Goal: Task Accomplishment & Management: Manage account settings

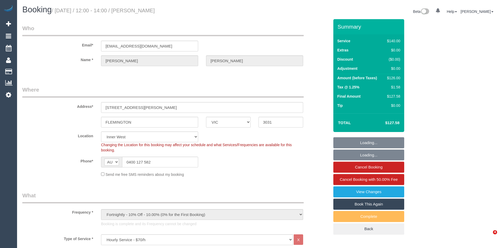
select select "VIC"
select select "string:stripe-pm_1QwgUM2GScqysDRVpDBA9Thl"
select select "number:27"
select select "number:15"
select select "number:21"
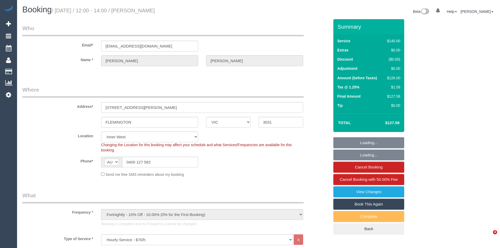
select select "number:22"
select select "number:34"
select select "number:11"
select select "object:863"
select select "spot1"
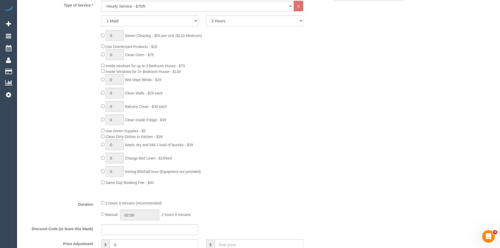
scroll to position [236, 0]
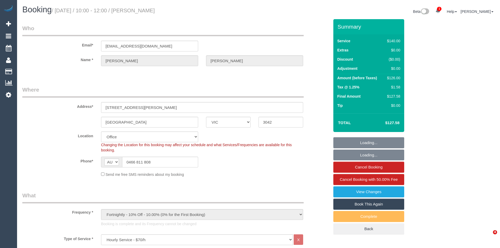
select select "VIC"
select select "number:29"
select select "number:16"
select select "number:18"
select select "number:24"
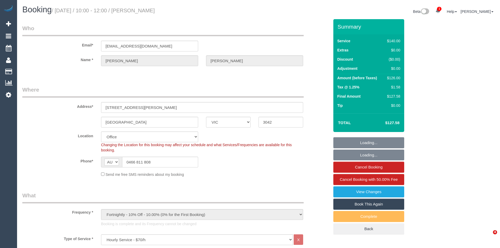
select select "number:34"
select select "number:12"
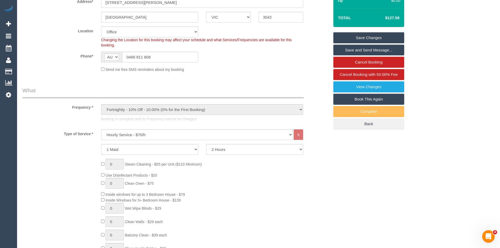
scroll to position [236, 0]
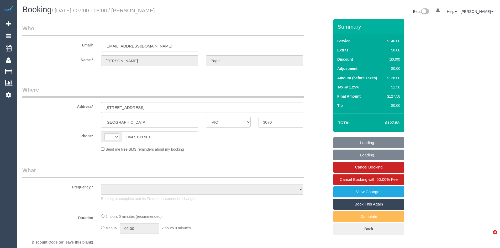
select select "VIC"
select select "string:AU"
select select "string:stripe-pm_1IPmoN2GScqysDRVAmJcw9gx"
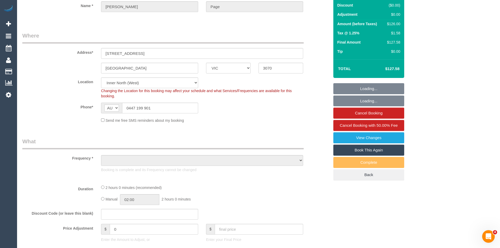
select select "object:548"
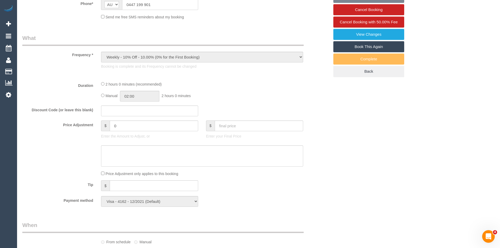
select select "number:28"
select select "number:14"
select select "number:19"
select select "number:36"
select select "number:35"
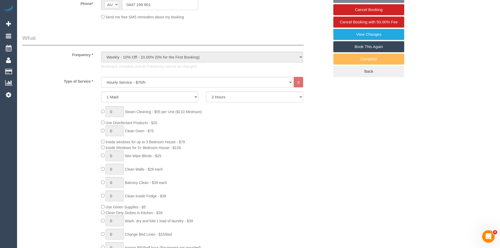
select select "object:1604"
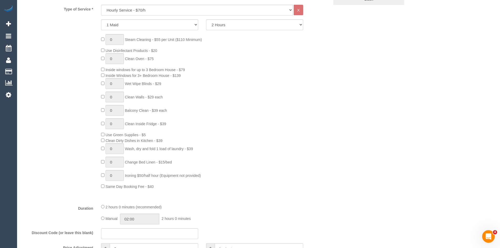
scroll to position [236, 0]
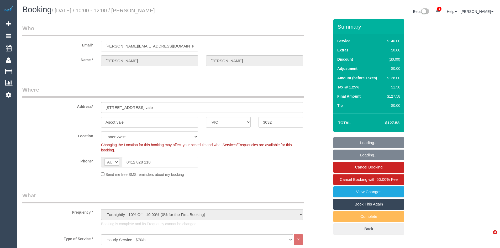
select select "VIC"
select select "number:28"
select select "number:14"
select select "number:19"
select select "number:24"
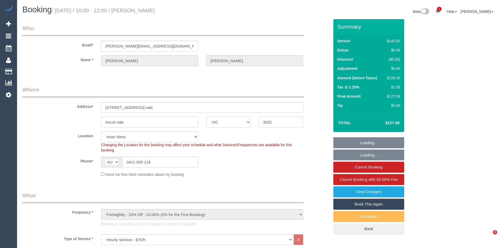
select select "number:33"
select select "number:12"
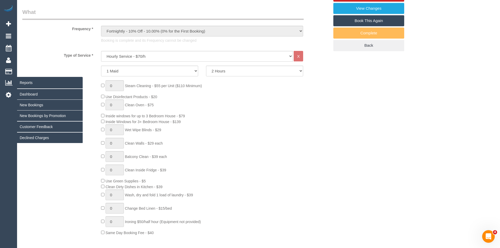
scroll to position [184, 0]
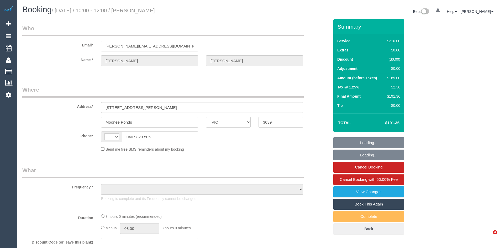
select select "VIC"
select select "string:AU"
select select "object:1585"
select select "string:stripe-pm_1FlTqP2GScqysDRV3PBiZnkj"
select select "180"
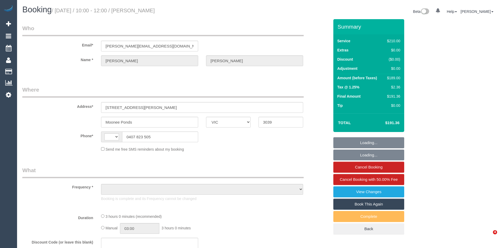
select select "number:28"
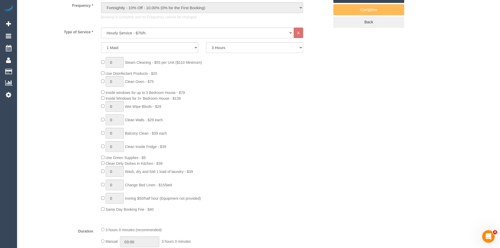
scroll to position [210, 0]
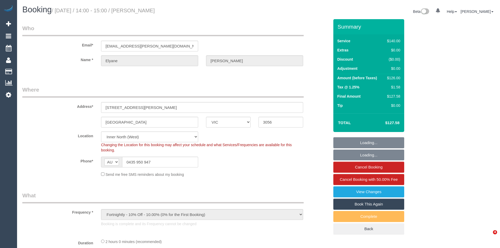
select select "VIC"
select select "number:28"
select select "number:16"
select select "number:19"
select select "number:22"
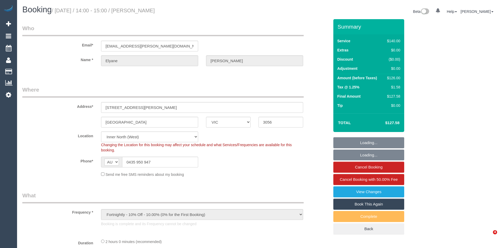
select select "number:33"
select select "number:26"
select select "object:699"
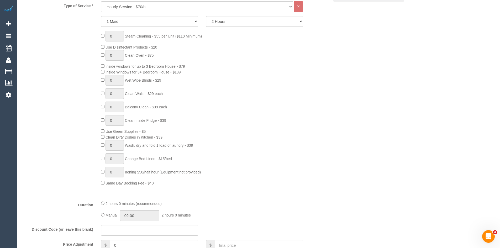
scroll to position [236, 0]
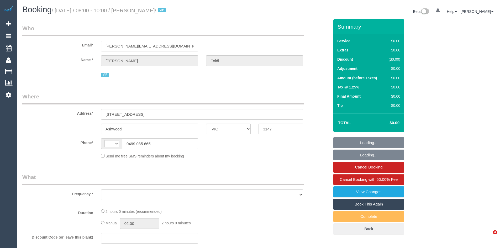
select select "VIC"
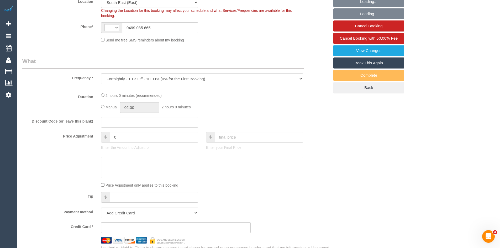
select select "object:310"
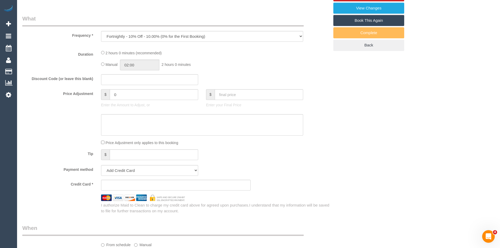
select select "string:AU"
select select "string:stripe-pm_1PNOjH2GScqysDRVR38ABWhb"
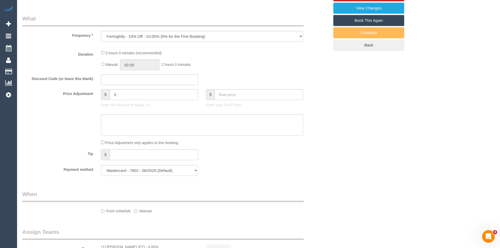
select select "120"
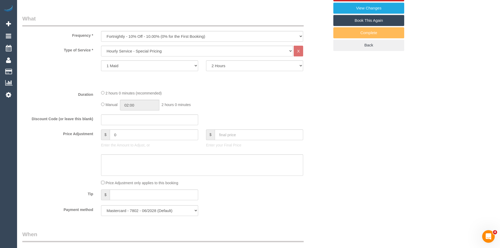
select select "number:28"
select select "number:14"
select select "number:19"
select select "number:36"
select select "number:35"
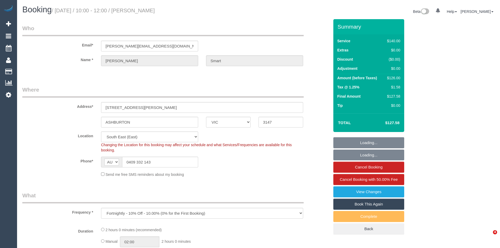
select select "VIC"
select select "object:726"
select select "number:28"
select select "number:16"
select select "number:18"
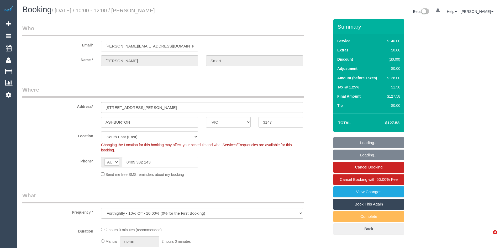
select select "number:22"
select select "number:34"
select select "number:26"
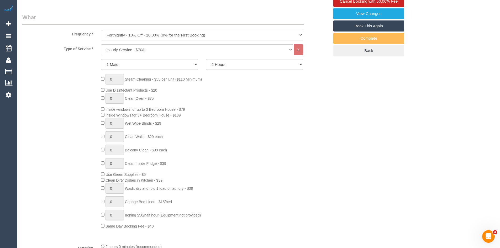
scroll to position [184, 0]
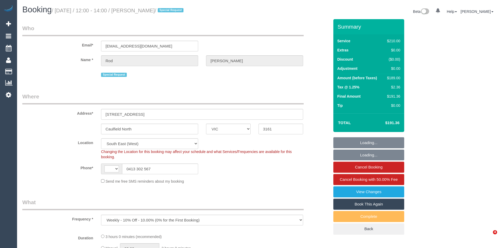
select select "VIC"
select select "object:721"
select select "string:AU"
select select "string:stripe-pm_1Qnv342GScqysDRVPSN5oJ5y"
select select "180"
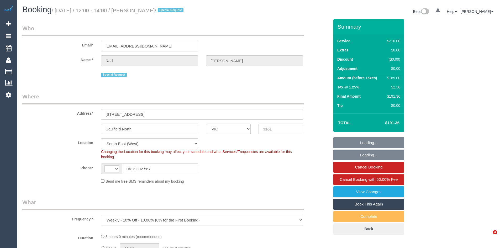
select select "number:28"
select select "number:14"
select select "number:19"
select select "number:24"
select select "number:35"
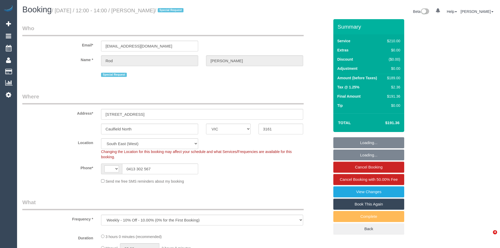
select select "number:26"
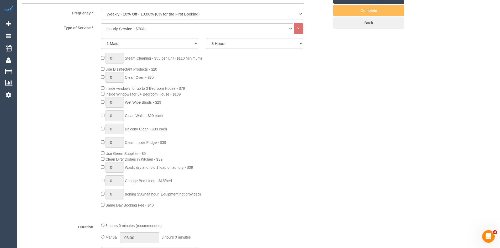
scroll to position [210, 0]
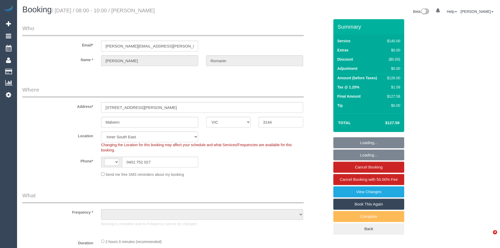
select select "VIC"
select select "string:AU"
select select "object:879"
select select "string:stripe-pm_1QN22Z2GScqysDRVMs4e2WJU"
select select "number:28"
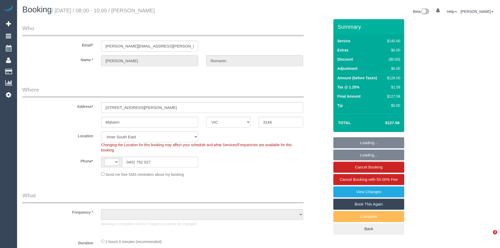
select select "number:14"
select select "number:19"
select select "number:22"
select select "number:34"
select select "number:12"
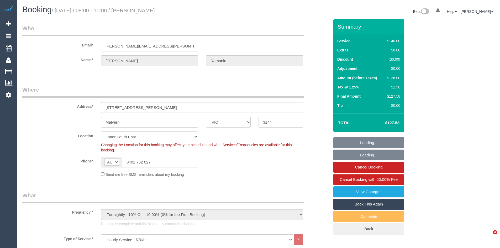
select select "object:1478"
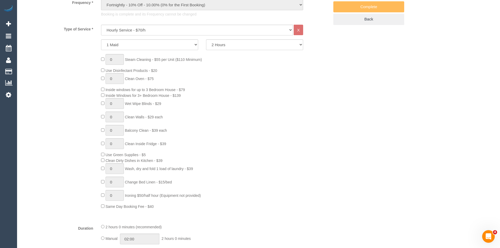
scroll to position [210, 0]
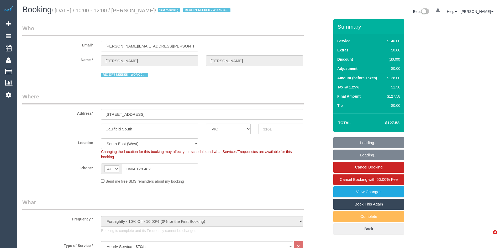
select select "VIC"
select select "object:895"
select select "string:stripe-pm_1S2j2a2GScqysDRVCptgbwsQ"
select select "number:28"
select select "number:14"
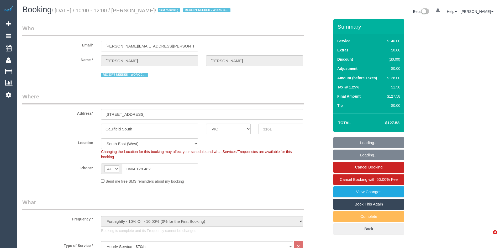
select select "number:19"
select select "number:25"
select select "number:34"
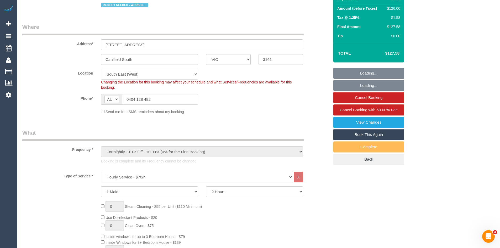
scroll to position [184, 0]
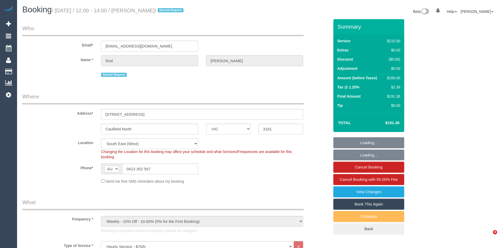
select select "VIC"
select select "180"
select select "number:28"
select select "number:14"
select select "number:19"
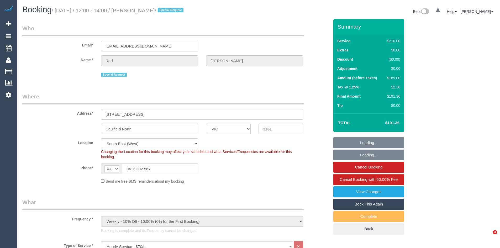
select select "number:24"
select select "number:35"
select select "number:26"
select select "object:1424"
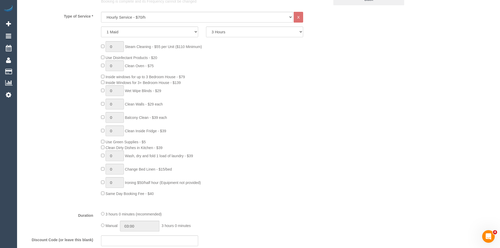
scroll to position [236, 0]
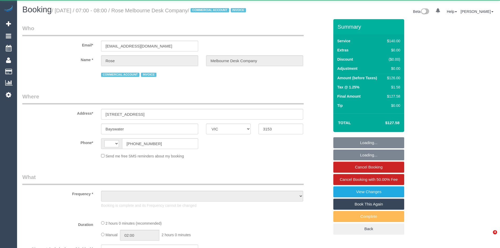
select select "VIC"
select select "object:296"
select select "string:AU"
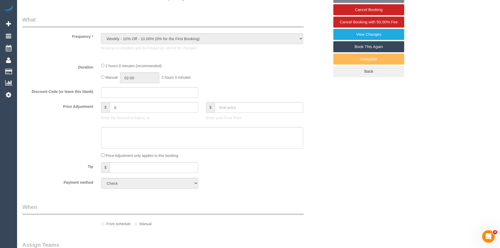
select select "spot1"
select select "number:28"
select select "number:14"
select select "number:18"
select select "number:22"
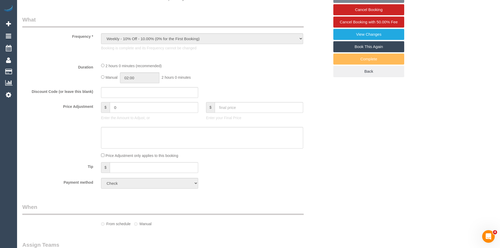
select select "number:35"
select select "number:11"
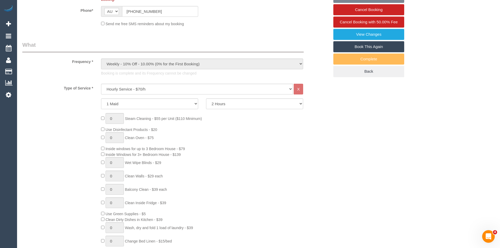
select select "object:1308"
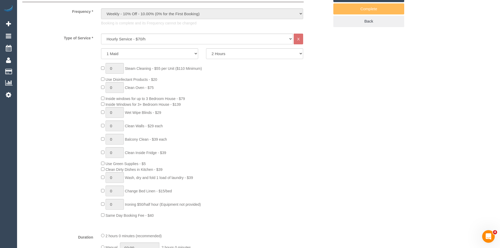
scroll to position [210, 0]
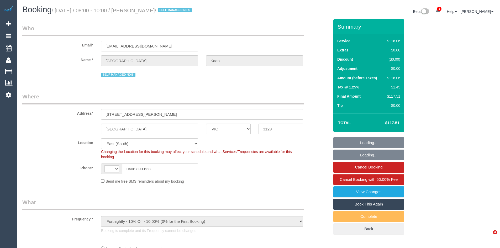
select select "VIC"
select select "object:747"
select select "string:AU"
select select "number:28"
select select "number:14"
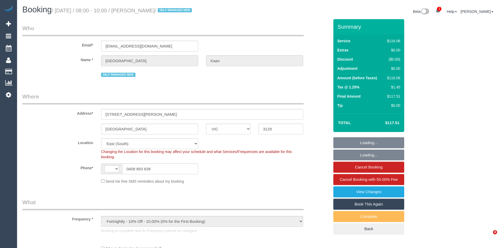
select select "number:18"
select select "number:24"
select select "number:34"
select select "spot1"
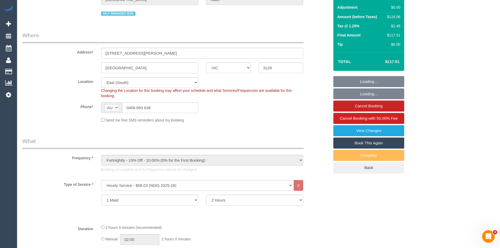
scroll to position [184, 0]
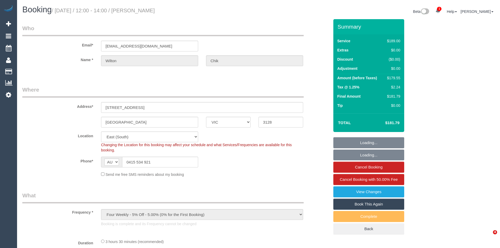
select select "VIC"
select select "object:774"
select select "number:28"
select select "number:14"
select select "number:21"
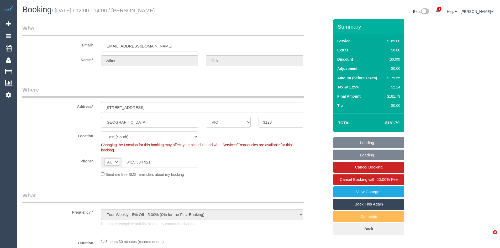
select select "number:24"
select select "number:34"
select select "number:13"
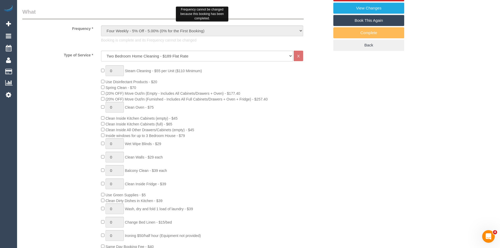
select select "spot1"
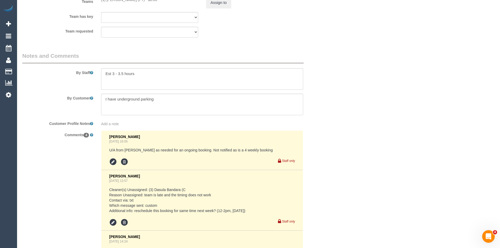
scroll to position [840, 0]
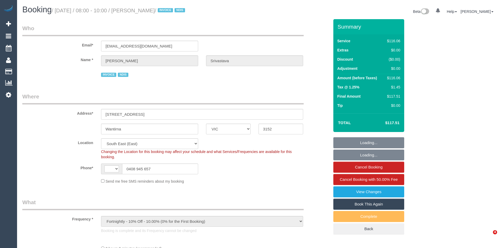
select select "VIC"
select select "object:755"
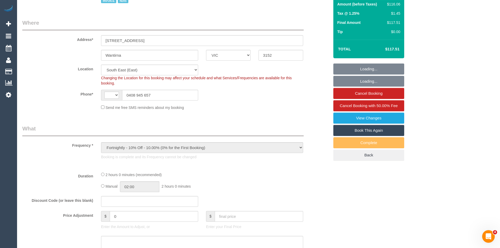
select select "string:AU"
select select "number:32"
select select "number:14"
select select "number:18"
select select "number:36"
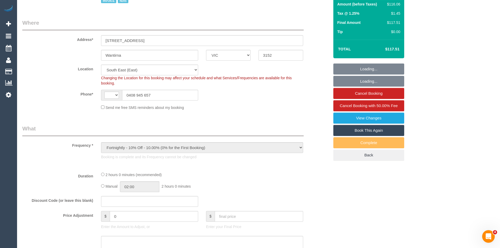
select select "number:35"
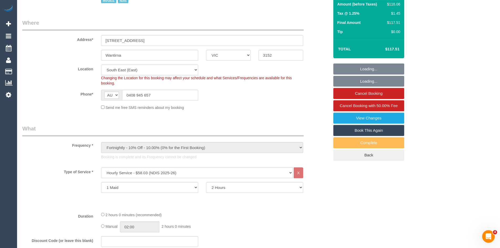
scroll to position [184, 0]
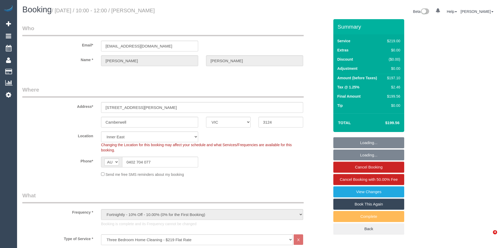
select select "VIC"
select select "string:stripe-pm_1Q335w2GScqysDRVj8JfUxyb"
select select "number:29"
select select "number:14"
select select "number:19"
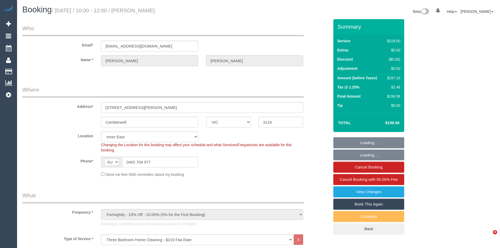
select select "number:22"
select select "number:35"
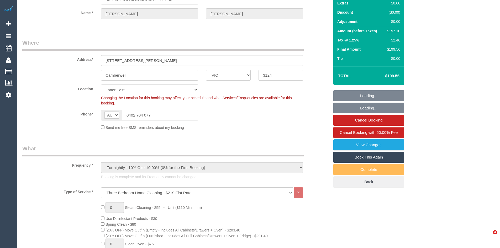
select select "object:816"
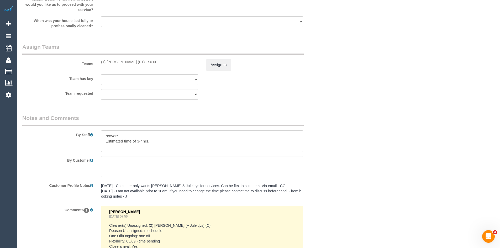
scroll to position [813, 0]
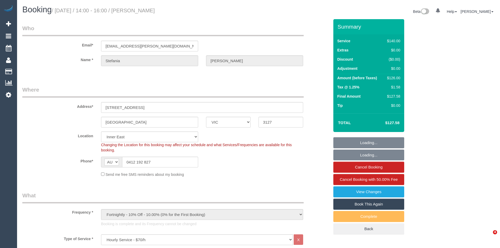
select select "VIC"
select select "string:stripe-pm_1QRLDn2GScqysDRVUIfozcqf"
select select "object:721"
select select "number:27"
select select "number:14"
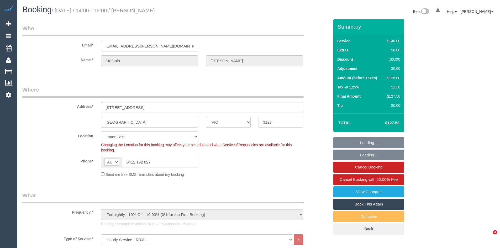
select select "number:19"
select select "number:36"
select select "number:35"
select select "number:12"
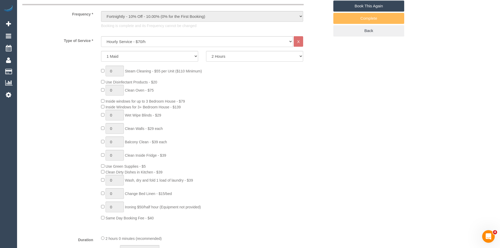
scroll to position [236, 0]
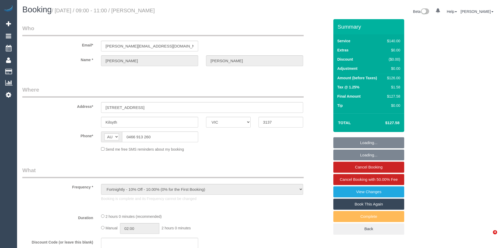
select select "VIC"
select select "object:553"
select select "string:stripe-pm_1NlfuF2GScqysDRVc3LmGHFW"
select select "number:27"
select select "number:14"
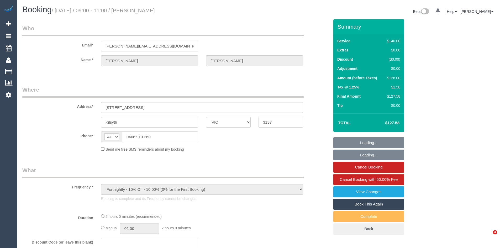
select select "number:18"
select select "number:22"
select select "number:26"
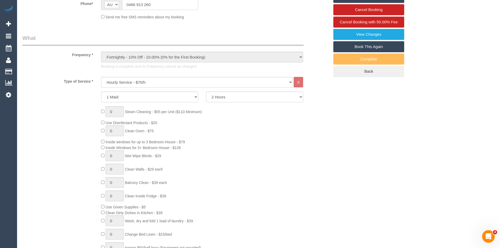
scroll to position [236, 0]
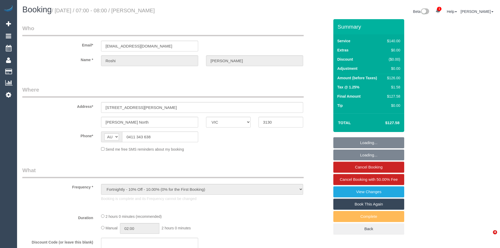
select select "VIC"
select select "number:27"
select select "number:14"
select select "number:18"
select select "number:22"
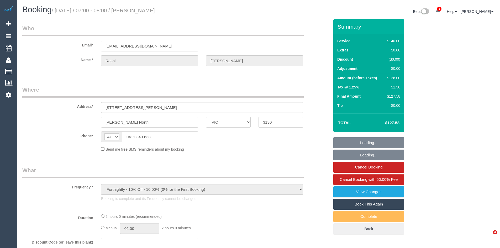
select select "number:35"
select select "number:26"
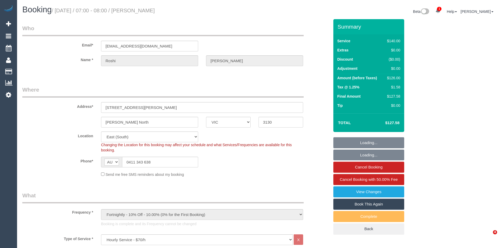
select select "object:1317"
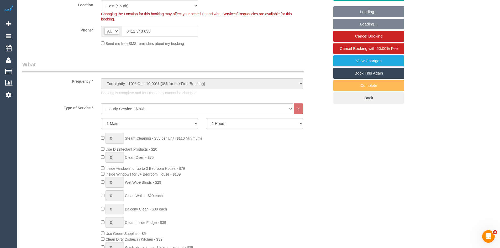
scroll to position [184, 0]
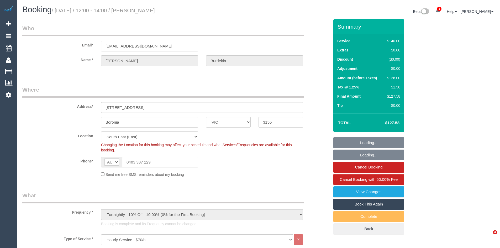
select select "VIC"
select select "spot1"
select select "number:29"
select select "number:14"
select select "number:19"
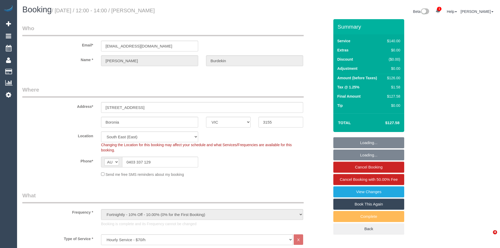
select select "number:22"
select select "number:34"
select select "number:26"
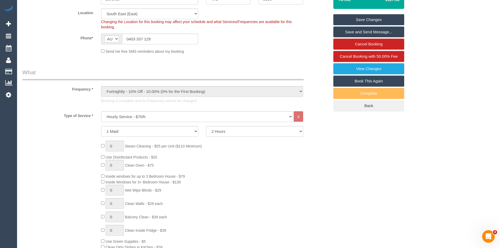
scroll to position [184, 0]
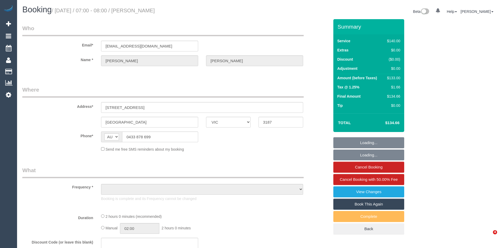
select select "VIC"
select select "object:1442"
select select "string:stripe-pm_1Nhmke2GScqysDRVHxOxJaGC"
select select "number:27"
select select "number:14"
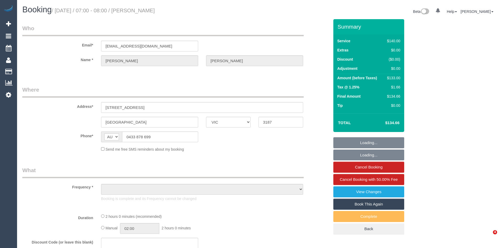
select select "number:19"
select select "number:23"
select select "number:12"
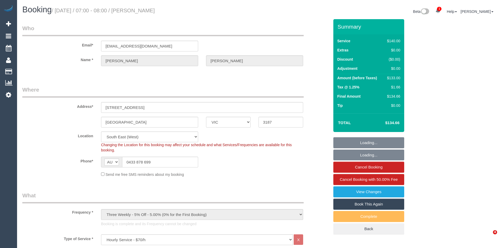
select select "spot1"
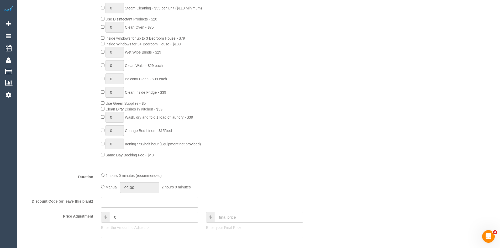
scroll to position [262, 0]
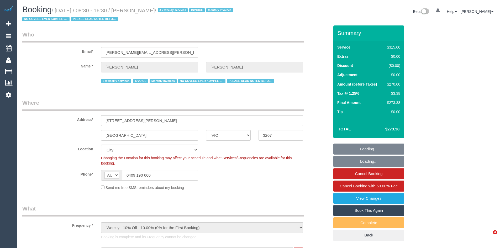
select select "VIC"
select select "270"
select select "number:27"
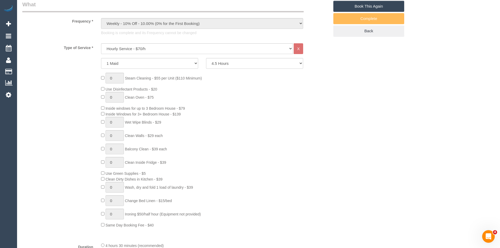
scroll to position [210, 0]
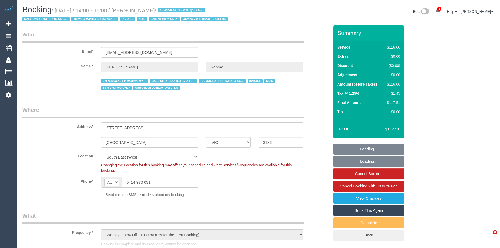
select select "VIC"
select select "number:28"
select select "number:14"
select select "number:19"
select select "number:23"
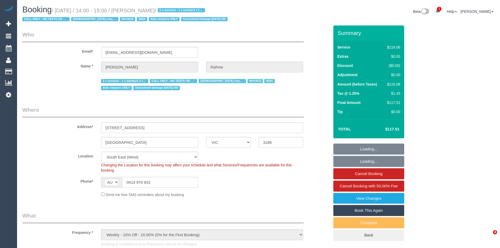
select select "number:35"
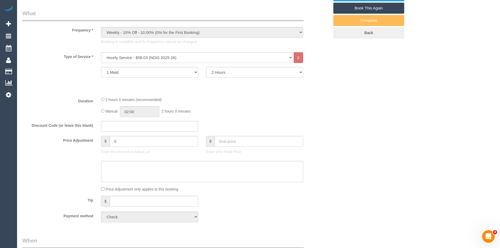
scroll to position [210, 0]
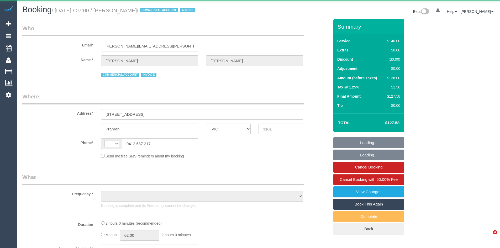
select select "VIC"
select select "number:28"
select select "number:16"
select select "number:18"
select select "number:25"
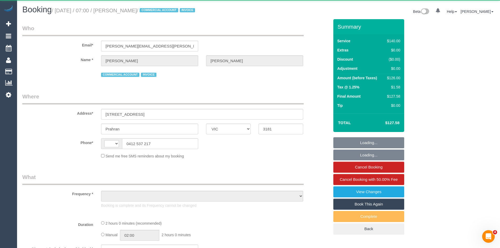
select select "number:35"
select select "number:11"
select select "string:AU"
select select "object:694"
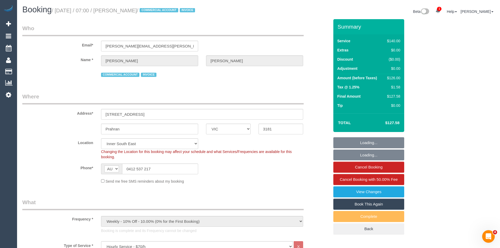
select select "23690"
select select "object:1462"
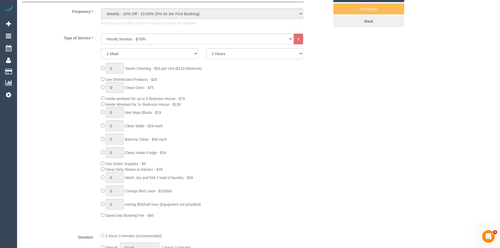
scroll to position [210, 0]
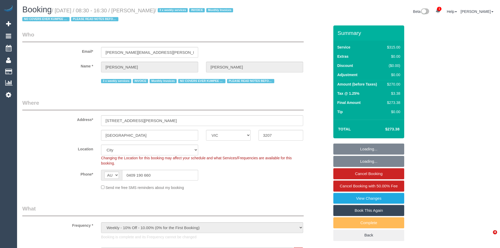
select select "VIC"
select select "270"
select select "number:27"
select select "number:35"
select select "23690"
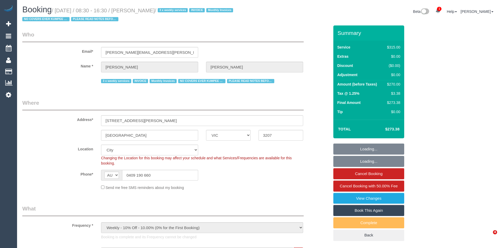
select select "object:1334"
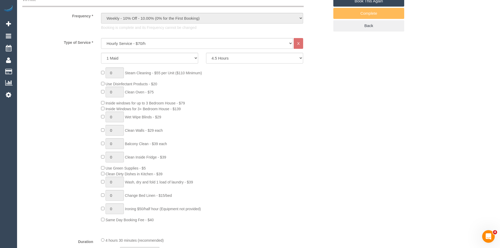
scroll to position [210, 0]
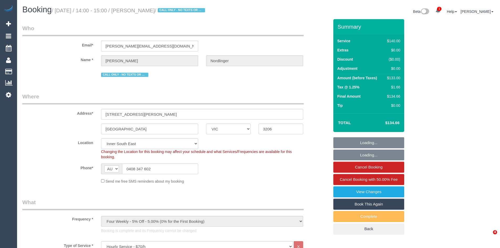
select select "VIC"
select select "number:28"
select select "number:14"
select select "number:19"
select select "number:22"
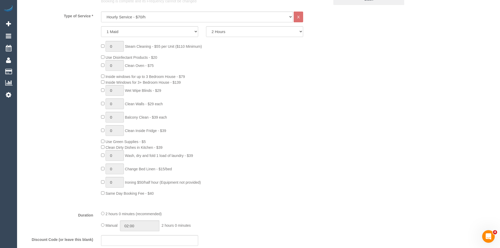
scroll to position [236, 0]
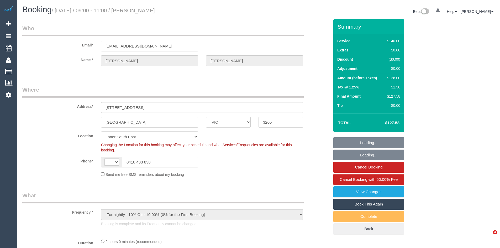
select select "VIC"
select select "object:717"
select select "string:AU"
select select "string:stripe-pm_1MQiot2GScqysDRVpraxbGc9"
select select "number:28"
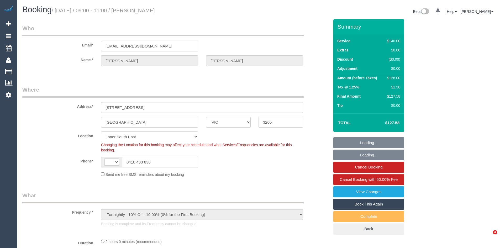
select select "number:16"
select select "number:19"
select select "number:25"
select select "number:35"
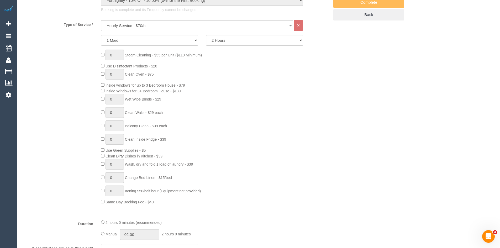
scroll to position [289, 0]
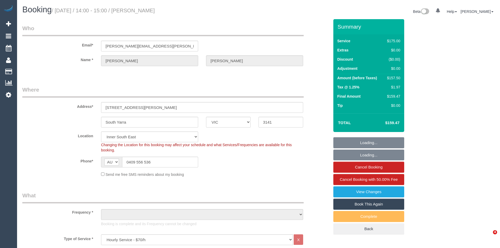
select select "VIC"
select select "150"
select select "number:32"
select select "number:35"
select select "object:880"
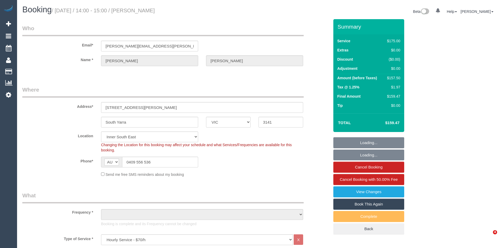
select select "23690"
select select "object:1485"
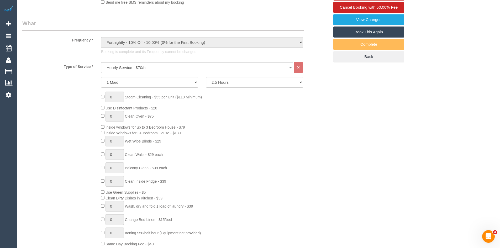
scroll to position [210, 0]
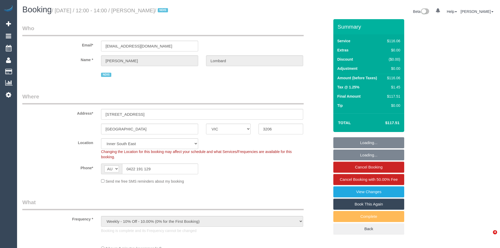
select select "VIC"
select select "number:28"
select select "number:14"
select select "number:19"
select select "number:23"
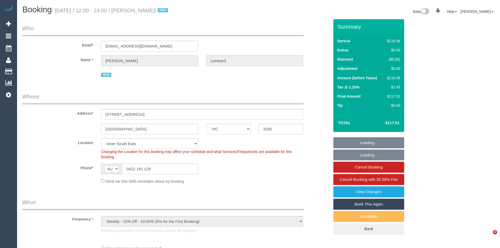
select select "number:35"
select select "spot1"
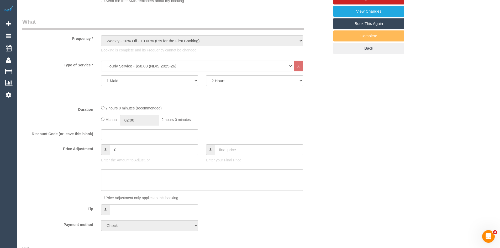
scroll to position [236, 0]
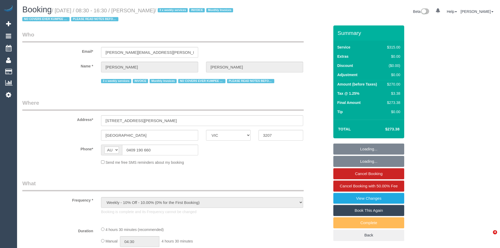
select select "VIC"
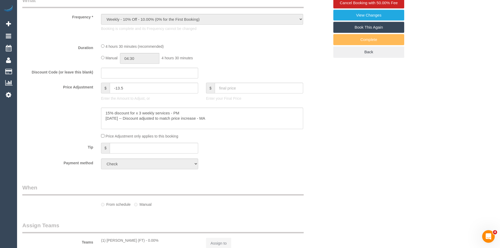
scroll to position [184, 0]
select select "270"
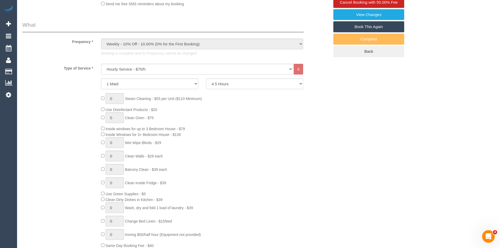
select select "object:733"
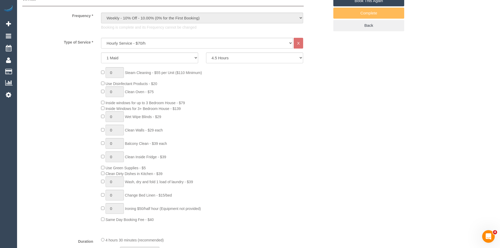
scroll to position [210, 0]
select select "23690"
select select "number:27"
select select "number:35"
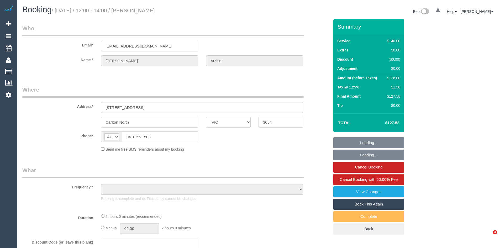
select select "VIC"
select select "object:546"
select select "string:stripe-pm_1RqRdE2GScqysDRVzd4Yz1J5"
select select "number:28"
select select "number:35"
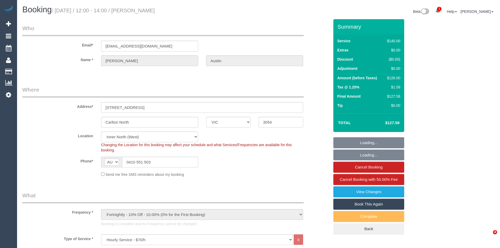
select select "spot1"
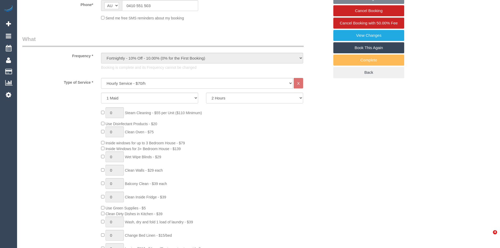
select select "object:1776"
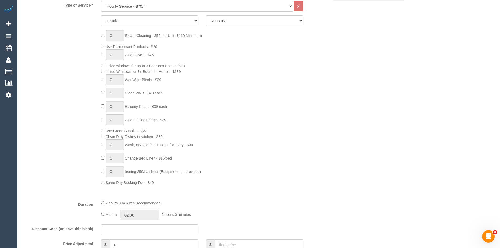
scroll to position [236, 0]
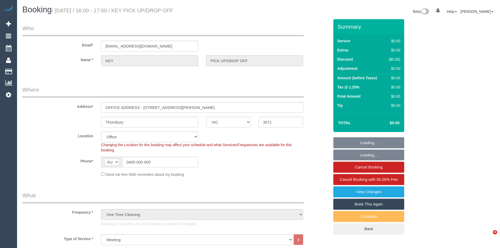
select select "VIC"
select select "number:28"
select select "object:699"
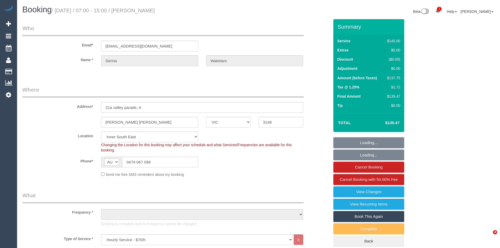
select select "VIC"
select select "object:714"
select select "number:27"
select select "number:14"
select select "number:19"
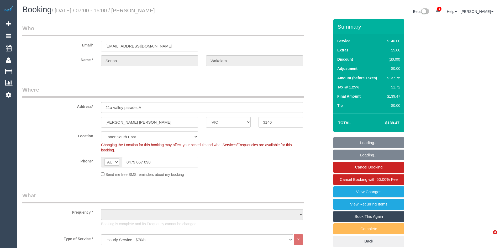
select select "number:22"
select select "number:34"
select select "number:13"
select select "object:1462"
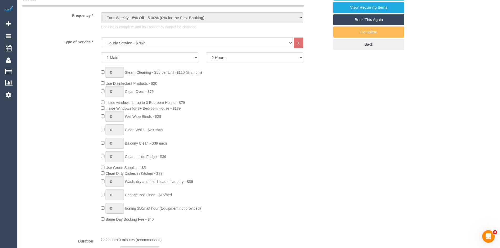
scroll to position [210, 0]
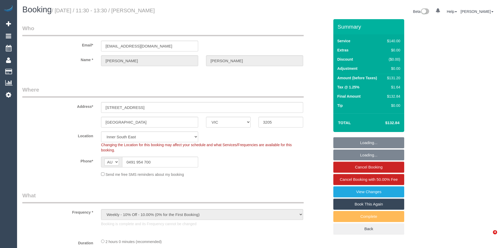
select select "VIC"
select select "object:1496"
select select "number:32"
select select "number:15"
select select "number:20"
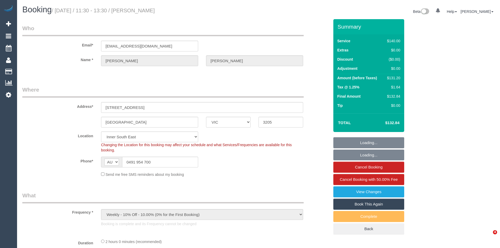
select select "number:24"
select select "number:34"
select select "number:11"
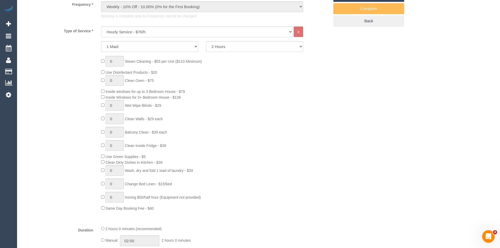
scroll to position [210, 0]
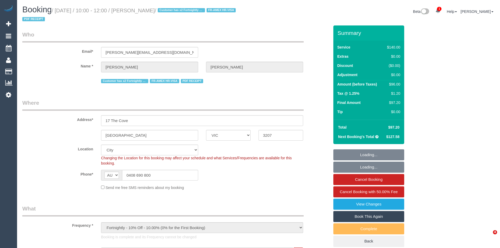
select select "VIC"
select select "string:stripe-pm_1R1yWm2GScqysDRVBqNpYDVY"
select select "object:1332"
select select "spot1"
select select "number:28"
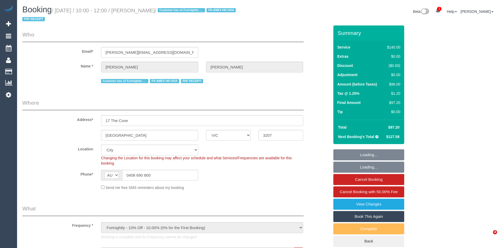
select select "number:14"
select select "number:19"
select select "number:22"
select select "number:11"
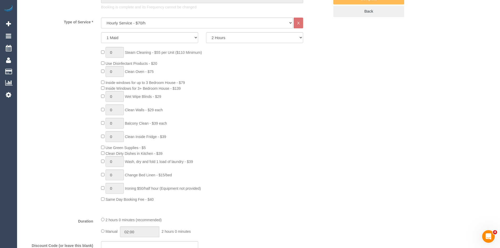
scroll to position [236, 0]
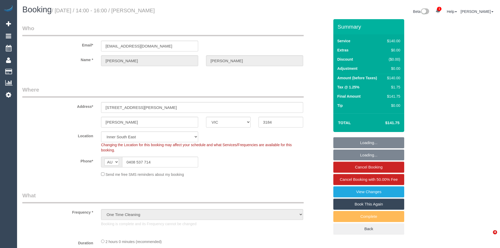
select select "VIC"
select select "object:1295"
select select "spot1"
select select "number:28"
select select "number:14"
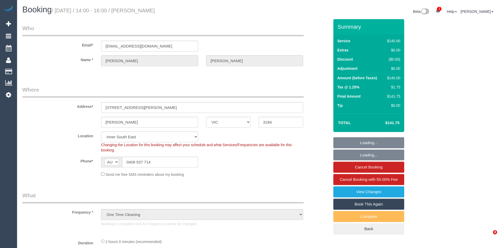
select select "number:19"
select select "number:24"
select select "number:26"
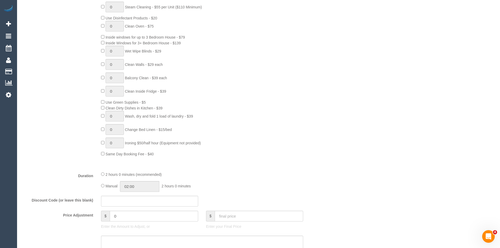
scroll to position [262, 0]
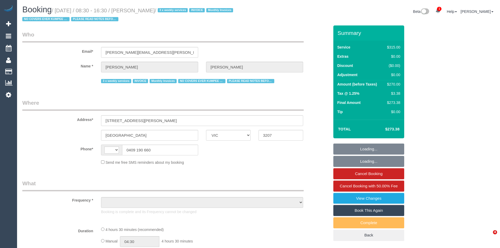
select select "VIC"
select select "string:AU"
select select "object:555"
select select "270"
select select "number:27"
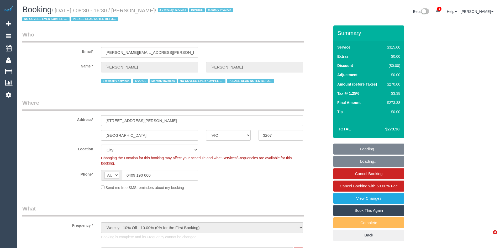
select select "object:908"
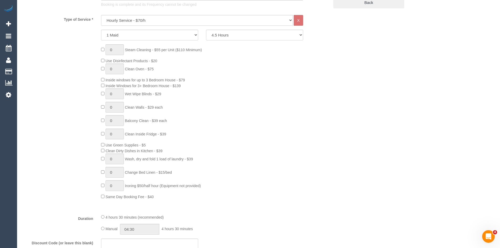
scroll to position [236, 0]
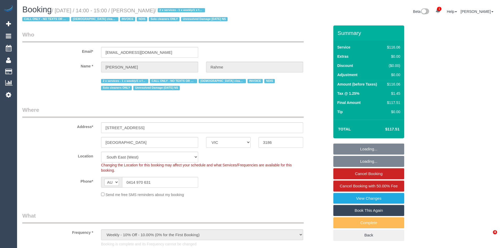
select select "VIC"
select select "number:28"
select select "number:14"
select select "number:19"
select select "number:23"
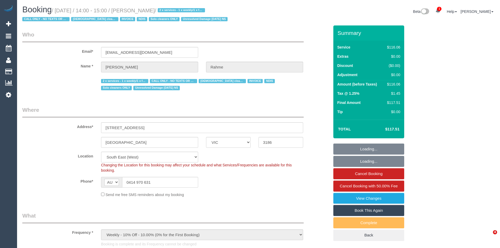
select select "number:35"
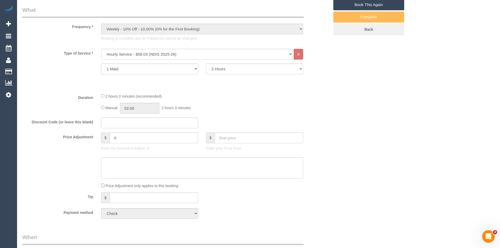
scroll to position [210, 0]
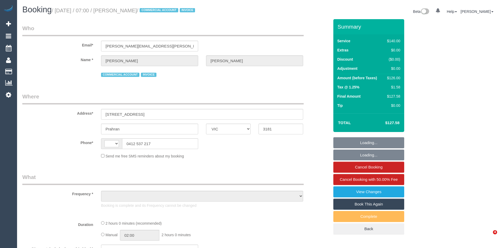
select select "VIC"
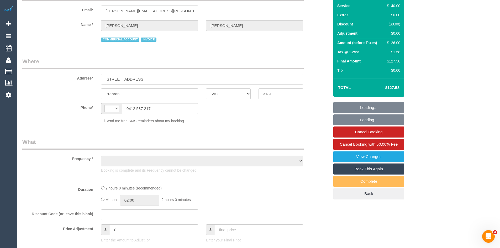
select select "string:AU"
select select "object:548"
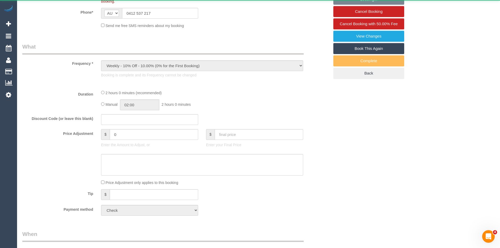
scroll to position [157, 0]
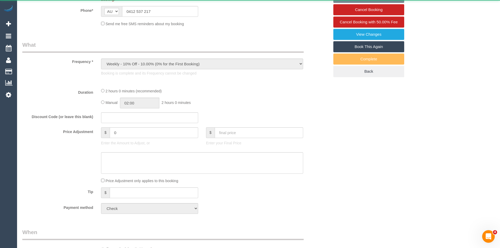
select select "number:28"
select select "number:16"
select select "number:18"
select select "number:25"
select select "number:35"
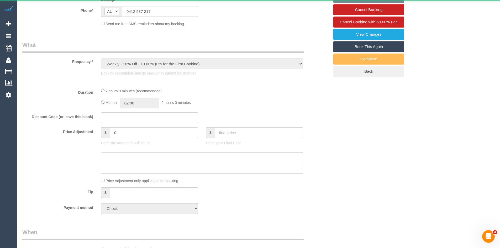
select select "number:11"
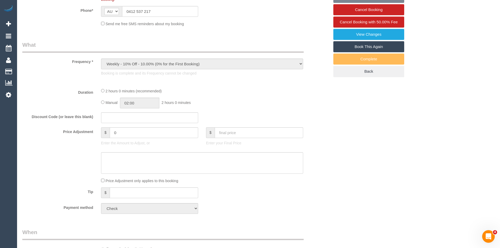
select select "object:701"
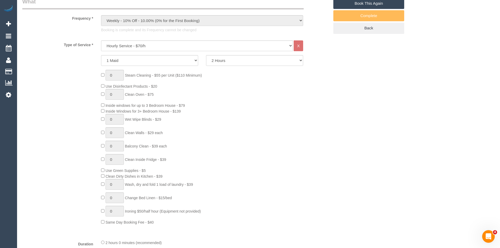
scroll to position [210, 0]
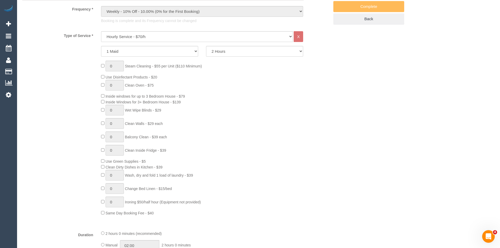
select select "23690"
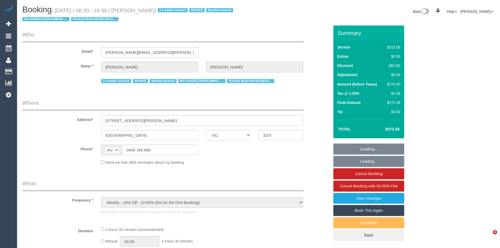
select select "VIC"
select select "270"
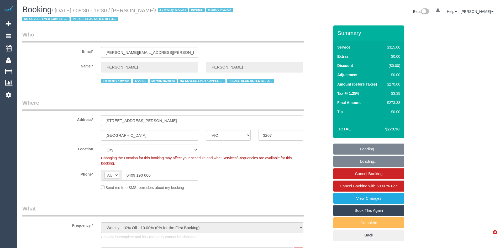
select select "object:1334"
select select "23690"
select select "number:27"
select select "number:35"
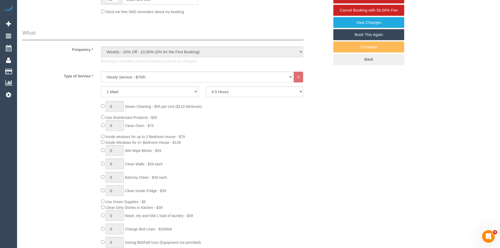
scroll to position [210, 0]
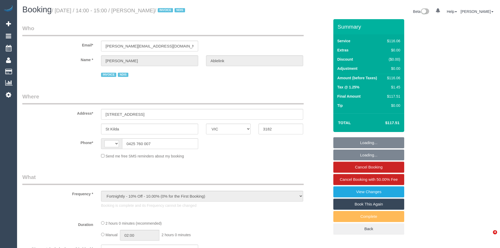
select select "VIC"
select select "string:AU"
select select "number:28"
select select "number:14"
select select "number:18"
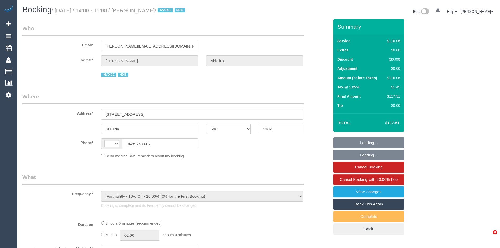
select select "number:36"
select select "number:35"
select select "number:13"
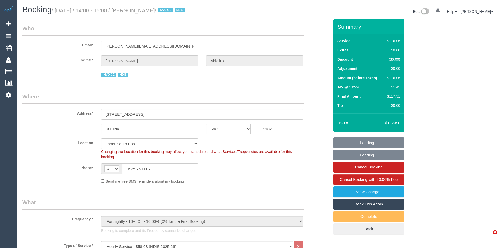
select select "object:1337"
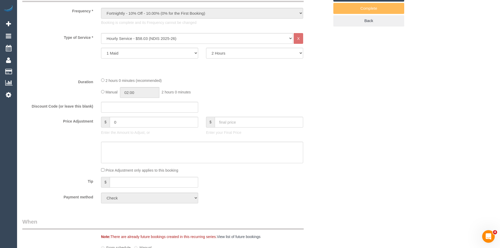
scroll to position [210, 0]
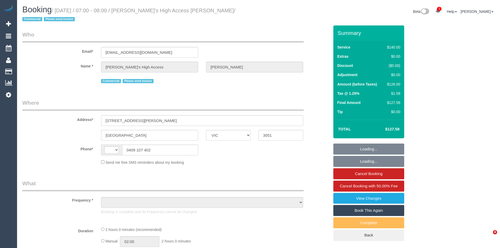
select select "VIC"
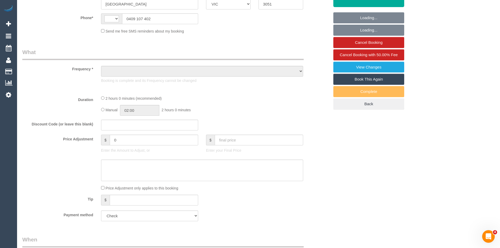
select select "string:AU"
select select "number:28"
select select "number:14"
select select "number:18"
select select "number:22"
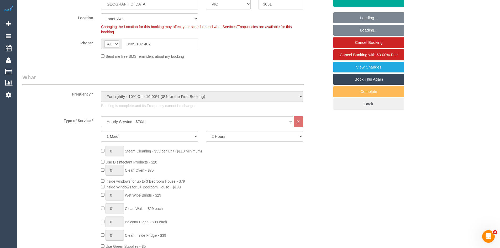
select select "object:1556"
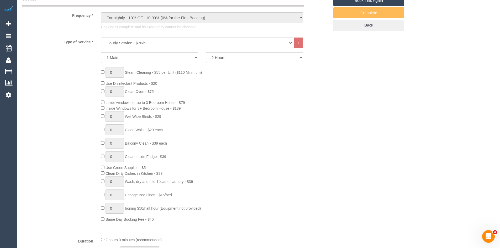
select select "spot1"
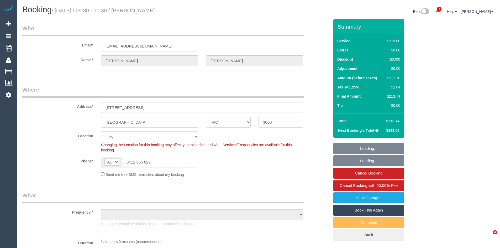
select select "VIC"
select select "number:32"
select select "number:34"
select select "object:1247"
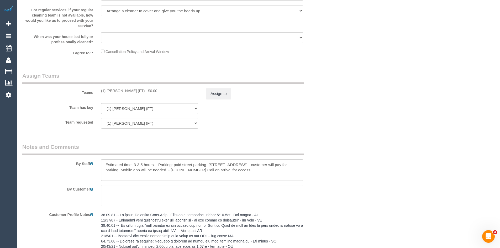
scroll to position [813, 0]
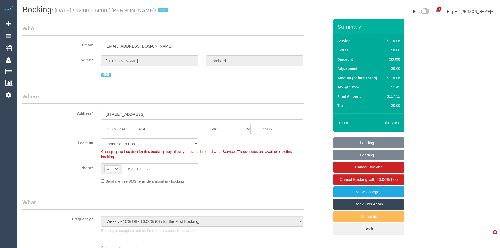
select select "VIC"
select select "number:28"
select select "number:14"
select select "number:19"
select select "number:23"
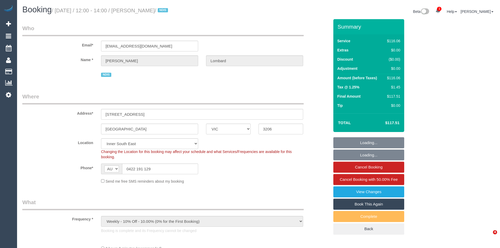
select select "number:35"
select select "object:1274"
select select "spot1"
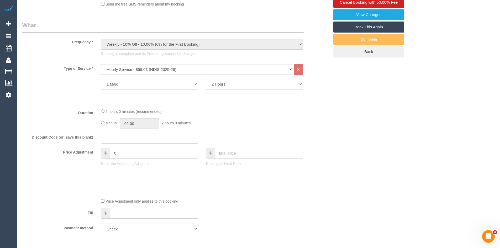
scroll to position [184, 0]
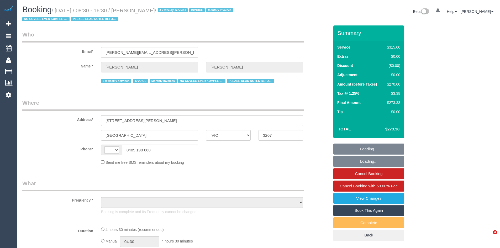
select select "VIC"
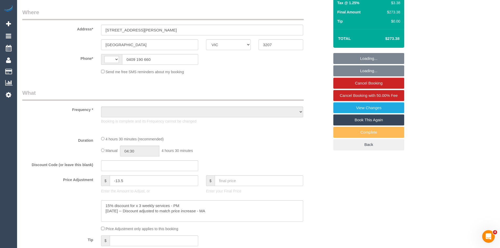
select select "number:27"
select select "number:35"
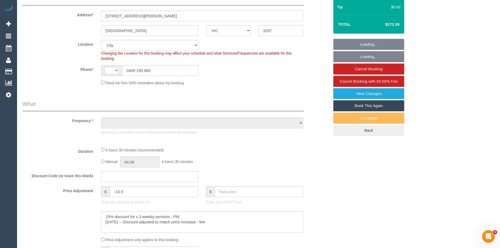
scroll to position [105, 0]
select select "string:AU"
select select "object:1313"
select select "23690"
select select "270"
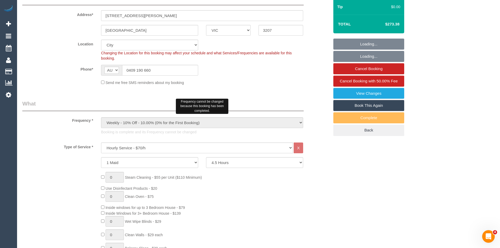
select select "object:1334"
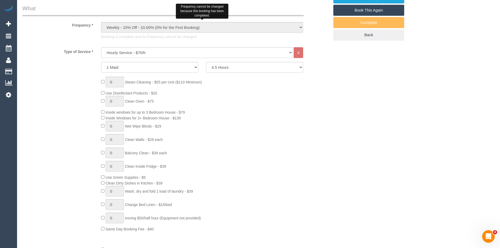
scroll to position [210, 0]
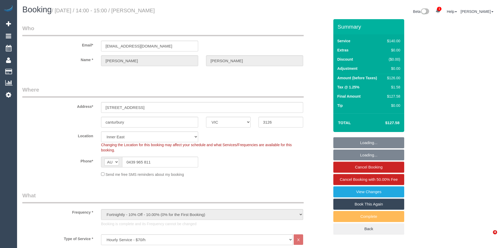
select select "VIC"
select select "string:stripe-pm_1OmnCH2GScqysDRVPWY9hCrY"
select select "number:28"
select select "number:14"
select select "number:19"
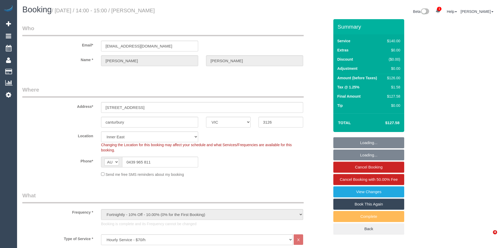
select select "number:22"
select select "number:12"
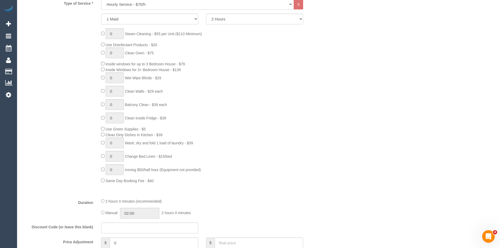
scroll to position [236, 0]
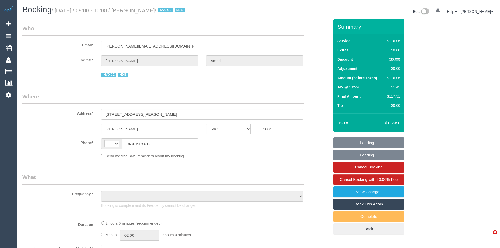
select select "VIC"
select select "string:AU"
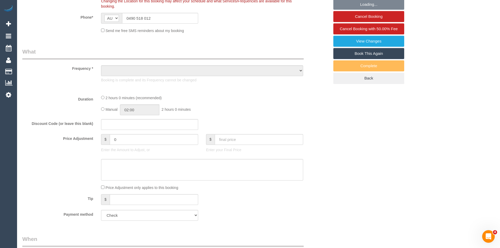
scroll to position [157, 0]
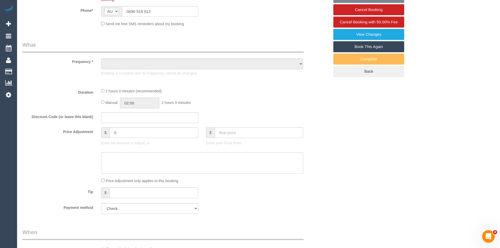
select select "object:628"
select select "number:28"
select select "number:14"
select select "number:19"
select select "number:25"
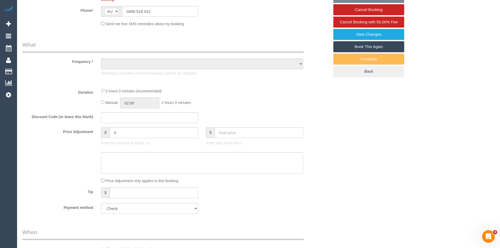
select select "number:34"
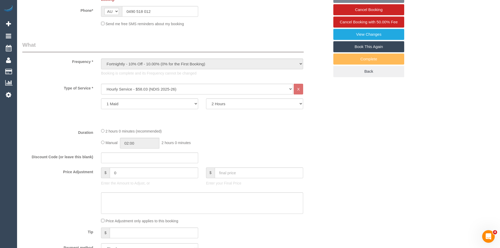
select select "object:1688"
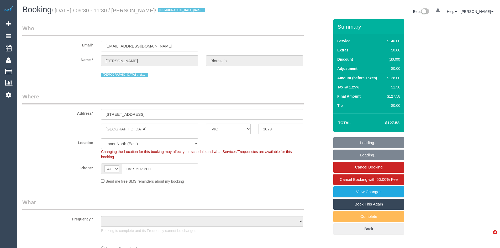
select select "VIC"
select select "object:1718"
select select "string:stripe-pm_1O9xBK2GScqysDRVLCItVcgE"
select select "number:28"
select select "number:14"
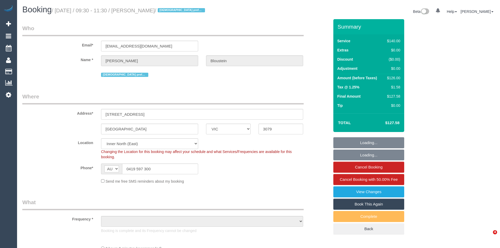
select select "number:19"
select select "number:24"
select select "number:35"
select select "number:13"
select select "object:1742"
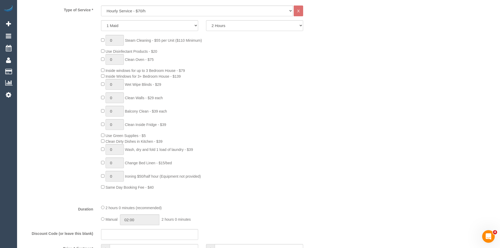
scroll to position [262, 0]
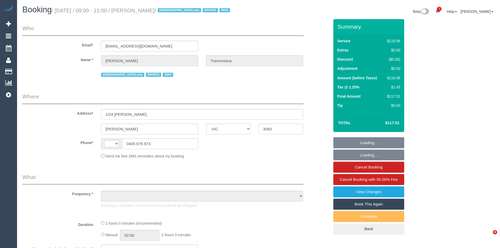
select select "VIC"
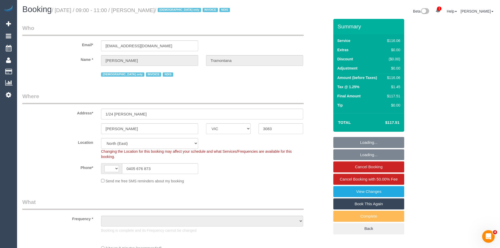
scroll to position [131, 0]
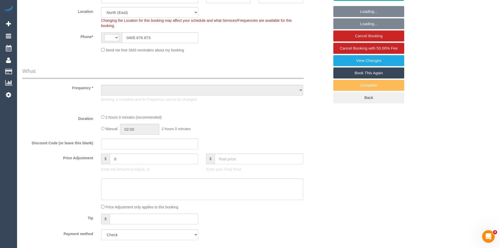
select select "string:AU"
select select "object:552"
select select "number:28"
select select "number:14"
select select "number:19"
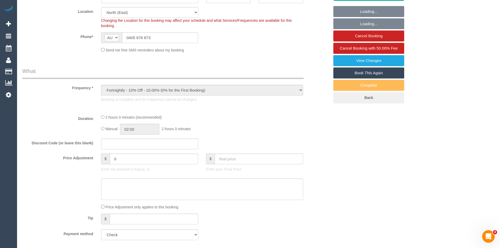
select select "number:23"
select select "number:35"
select select "number:13"
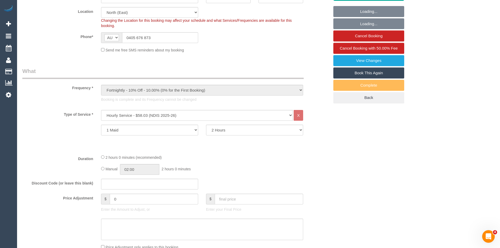
select select "object:1400"
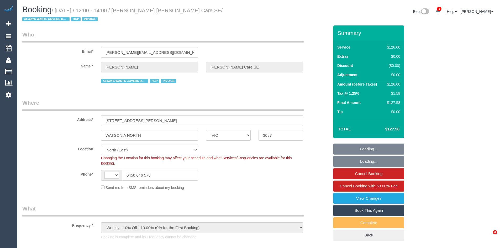
select select "VIC"
select select "string:AU"
select select "number:28"
select select "number:14"
select select "number:19"
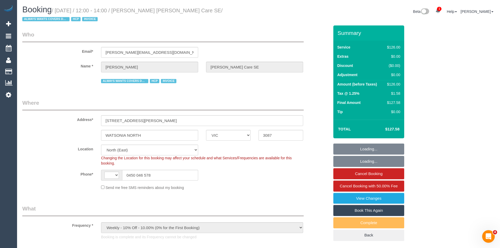
select select "number:36"
select select "number:34"
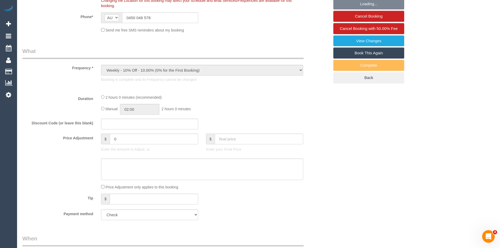
select select "120"
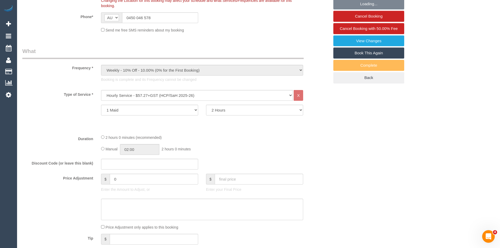
select select "object:1447"
select select "spot1"
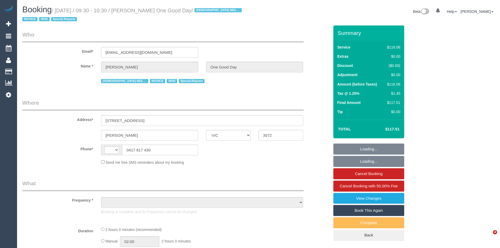
select select "VIC"
select select "string:AU"
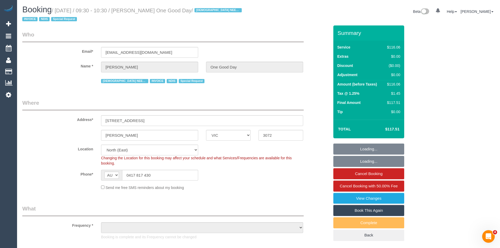
select select "object:553"
select select "number:28"
select select "number:14"
select select "number:19"
select select "number:36"
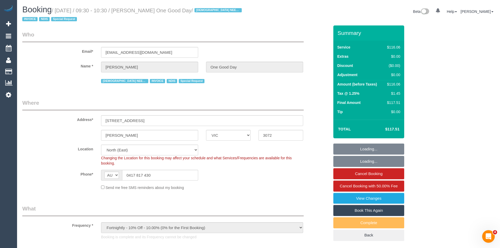
select select "number:35"
select select "object:1420"
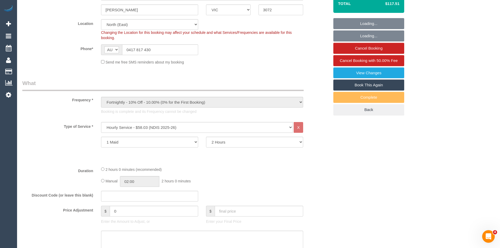
scroll to position [131, 0]
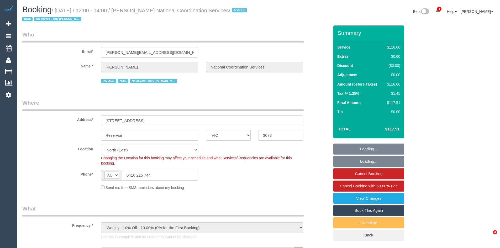
select select "VIC"
select select "number:28"
select select "number:14"
select select "number:19"
select select "number:36"
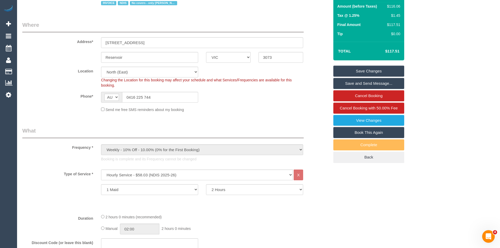
scroll to position [184, 0]
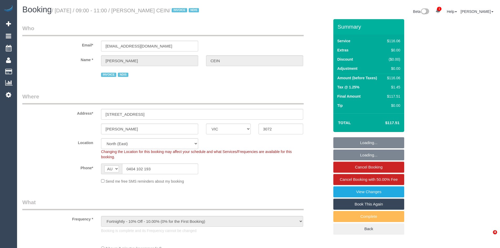
select select "VIC"
select select "number:27"
select select "number:14"
select select "number:19"
select select "number:36"
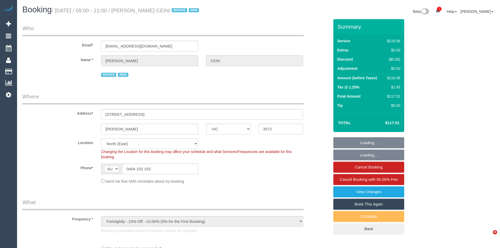
select select "number:34"
select select "number:11"
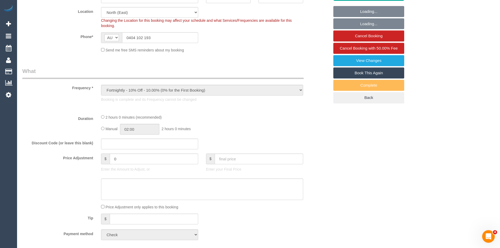
select select "object:1412"
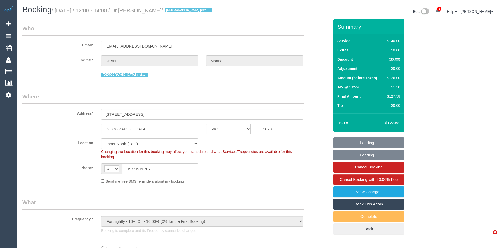
select select "VIC"
select select "number:27"
select select "number:14"
select select "number:19"
select select "number:22"
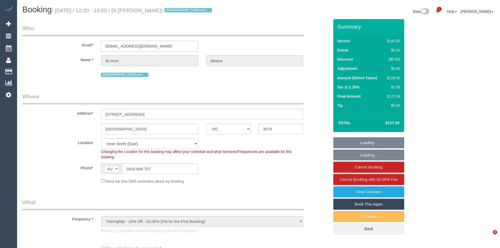
select select "number:35"
select select "number:12"
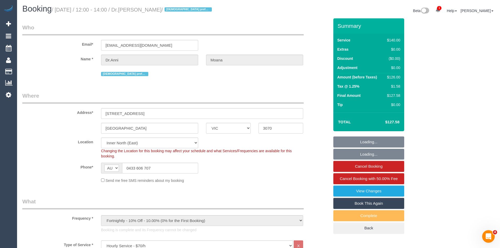
scroll to position [53, 0]
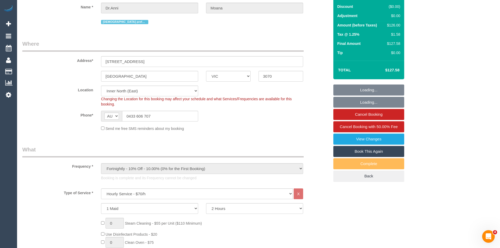
select select "spot1"
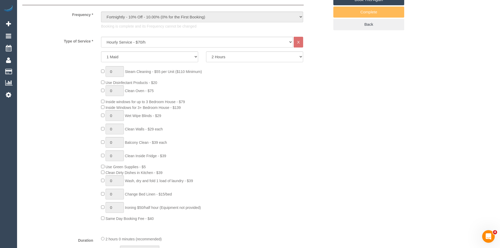
scroll to position [210, 0]
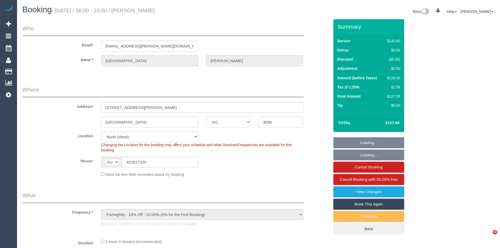
select select "VIC"
select select "string:stripe-pm_1R2Ko72GScqysDRVNN27ajlE"
select select "object:553"
select select "spot1"
select select "number:27"
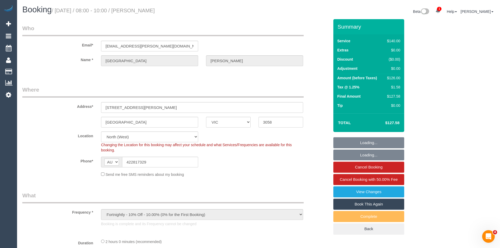
select select "number:14"
select select "number:19"
select select "number:24"
select select "number:34"
select select "number:12"
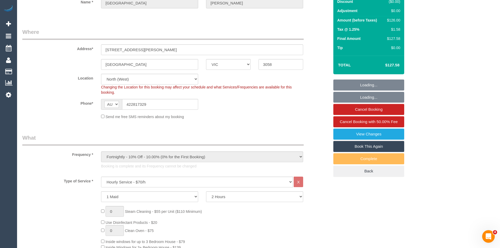
scroll to position [131, 0]
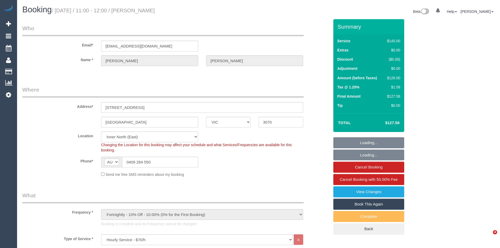
select select "VIC"
select select "number:29"
select select "number:16"
select select "number:19"
select select "number:24"
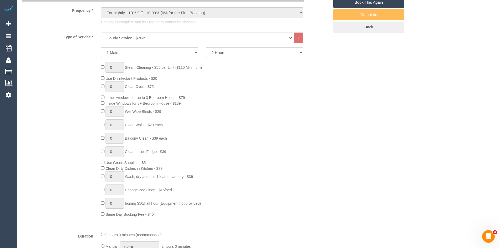
scroll to position [210, 0]
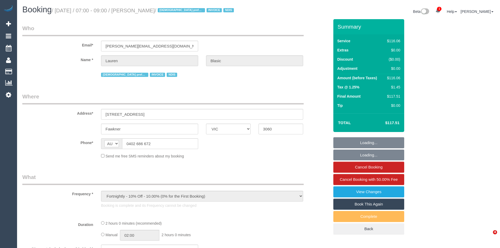
select select "VIC"
select select "string:check"
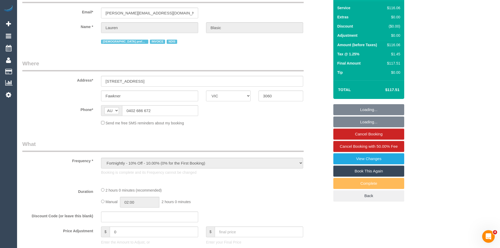
select select "number:29"
select select "number:14"
select select "number:18"
select select "number:36"
select select "number:34"
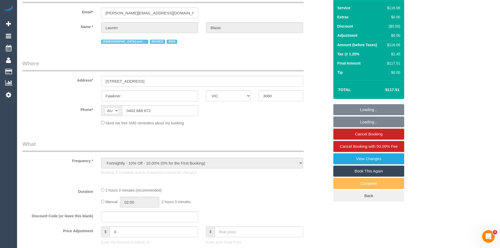
select select "number:11"
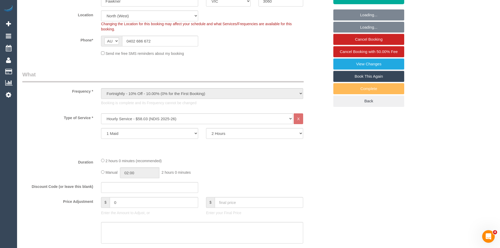
scroll to position [157, 0]
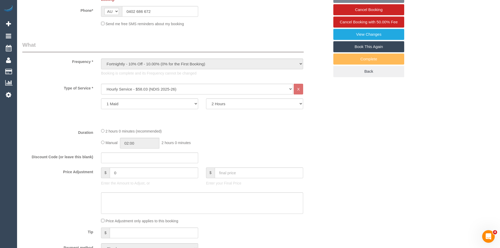
select select "object:1553"
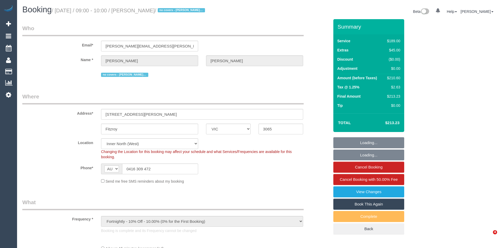
select select "VIC"
select select "object:806"
select select "string:stripe-pm_1PlJhY2GScqysDRVGF0kRPg7"
select select "number:27"
select select "number:16"
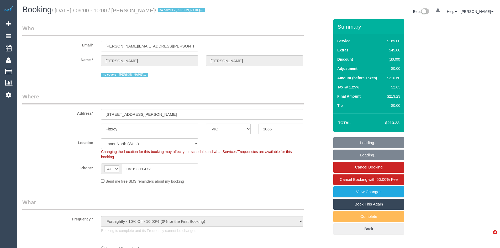
select select "number:19"
select select "number:23"
select select "number:34"
select select "number:11"
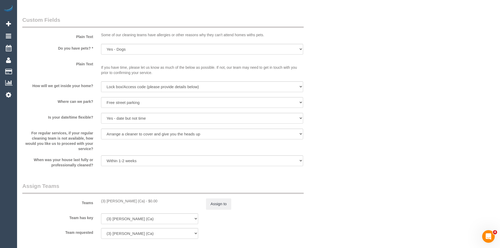
scroll to position [787, 0]
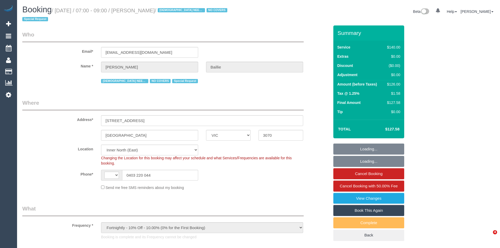
select select "VIC"
select select "object:323"
select select "string:AU"
select select "number:28"
select select "number:14"
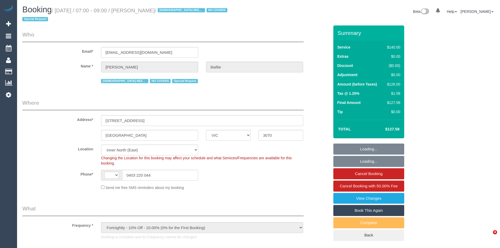
select select "number:19"
select select "number:22"
select select "number:34"
select select "number:13"
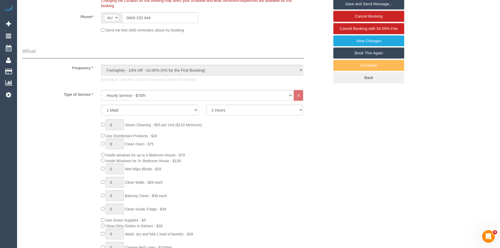
scroll to position [170, 0]
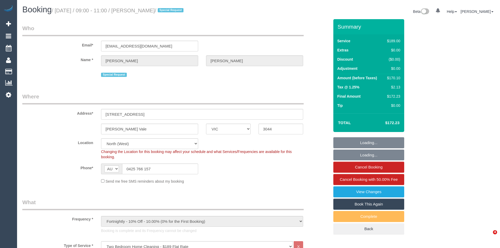
select select "VIC"
select select "number:28"
select select "number:16"
select select "number:19"
select select "number:22"
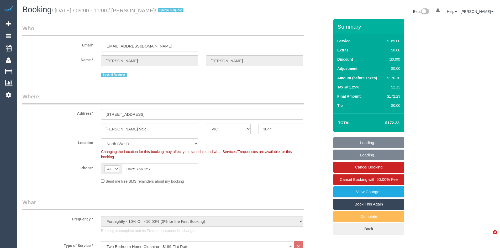
select select "number:35"
select select "number:11"
select select "object:1556"
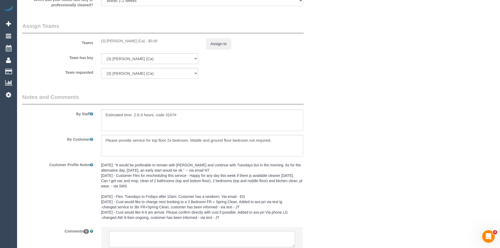
scroll to position [840, 0]
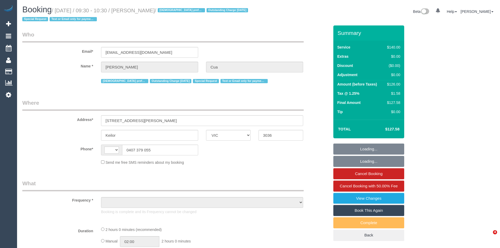
select select "VIC"
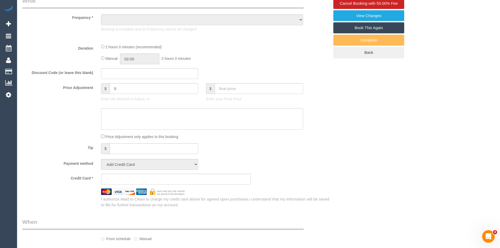
select select "string:AU"
select select "object:569"
select select "string:stripe-pm_1OqUE12GScqysDRVXPiCHOYd"
select select "number:28"
select select "number:14"
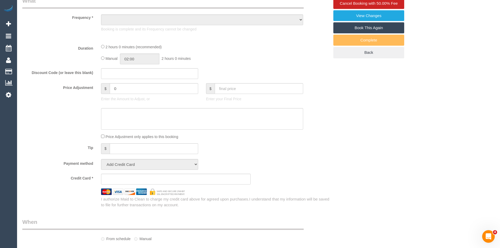
select select "number:19"
select select "number:36"
select select "number:34"
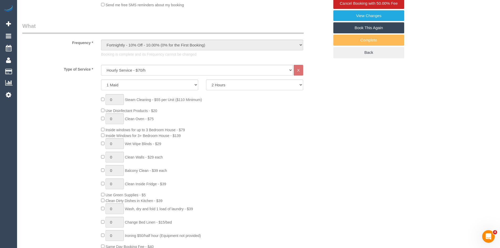
select select "object:884"
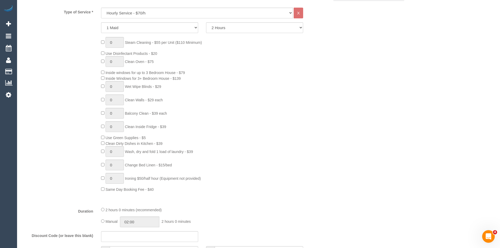
scroll to position [261, 0]
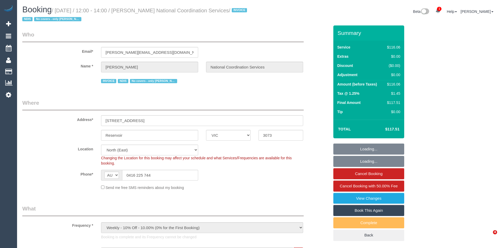
select select "VIC"
select select "number:28"
select select "number:14"
select select "number:19"
select select "number:36"
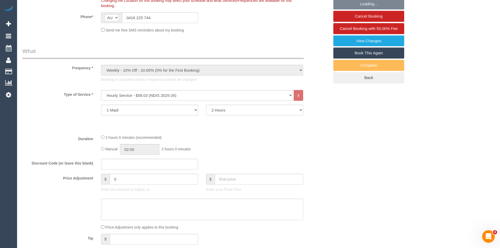
select select "object:1419"
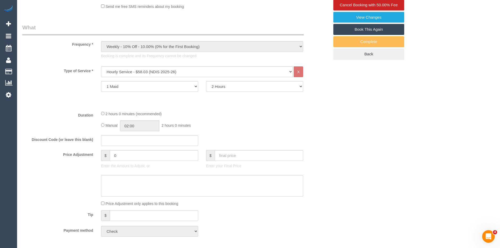
scroll to position [184, 0]
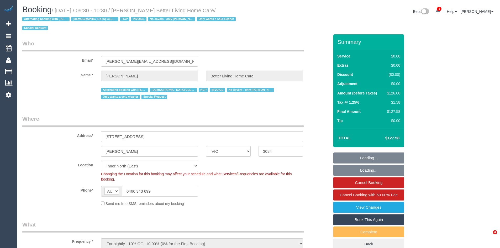
select select "VIC"
select select "number:28"
select select "number:14"
select select "number:19"
select select "number:25"
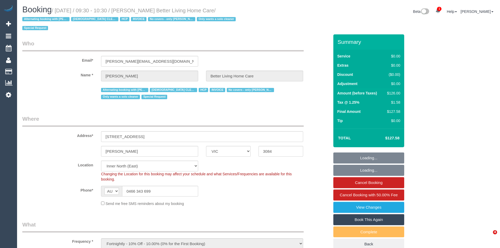
select select "number:35"
select select "120"
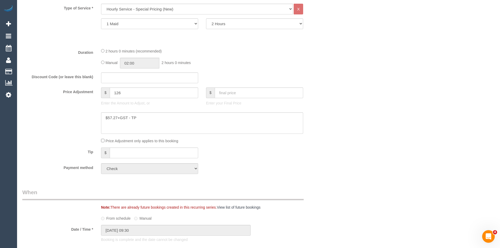
scroll to position [262, 0]
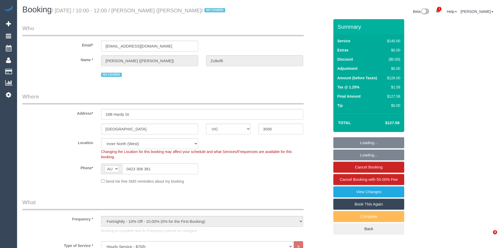
select select "VIC"
select select "string:stripe-pm_1Qyh3L2GScqysDRVIB5J5VSY"
select select "spot1"
select select "number:28"
select select "number:14"
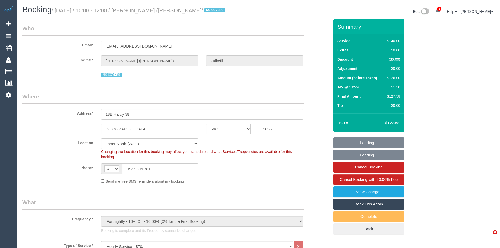
select select "number:18"
select select "number:22"
select select "number:35"
select select "number:26"
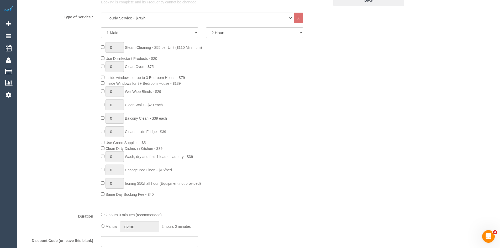
scroll to position [236, 0]
